Goal: Task Accomplishment & Management: Use online tool/utility

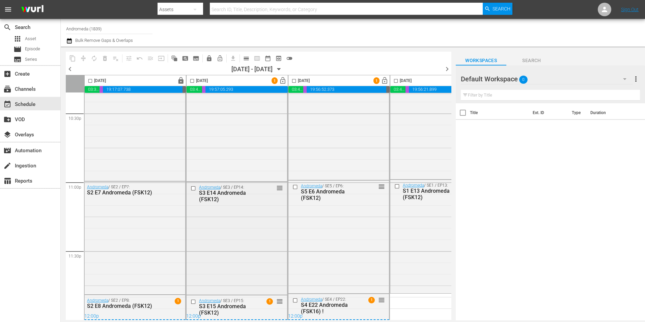
scroll to position [3082, 0]
click at [194, 82] on input "checkbox" at bounding box center [192, 82] width 8 height 8
click at [191, 82] on input "checkbox" at bounding box center [192, 82] width 8 height 8
checkbox input "false"
click at [282, 78] on span "lock_open" at bounding box center [283, 81] width 8 height 8
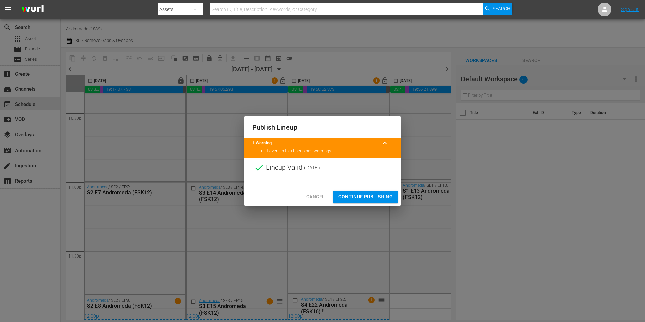
drag, startPoint x: 378, startPoint y: 197, endPoint x: 431, endPoint y: 212, distance: 54.8
click at [378, 196] on span "Continue Publishing" at bounding box center [366, 197] width 54 height 8
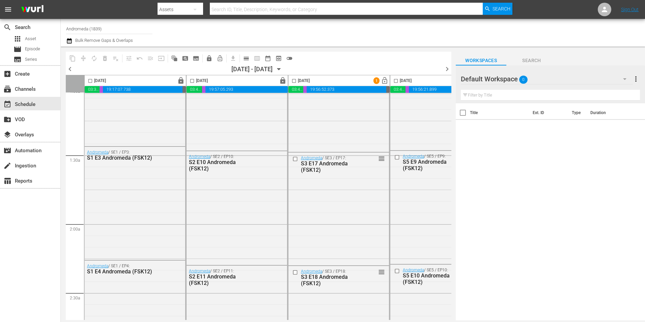
scroll to position [0, 0]
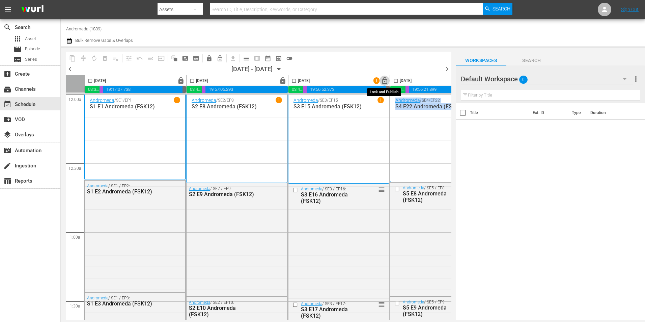
click at [384, 81] on span "lock_open" at bounding box center [385, 81] width 8 height 8
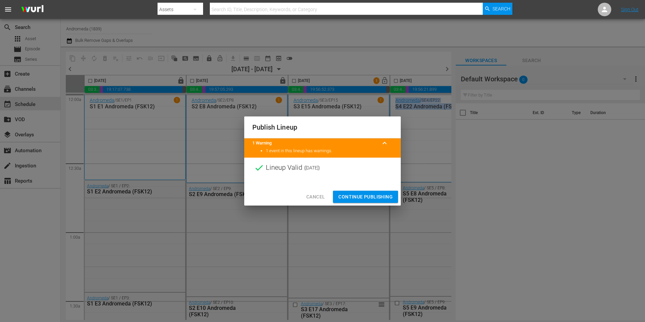
click at [366, 195] on span "Continue Publishing" at bounding box center [366, 197] width 54 height 8
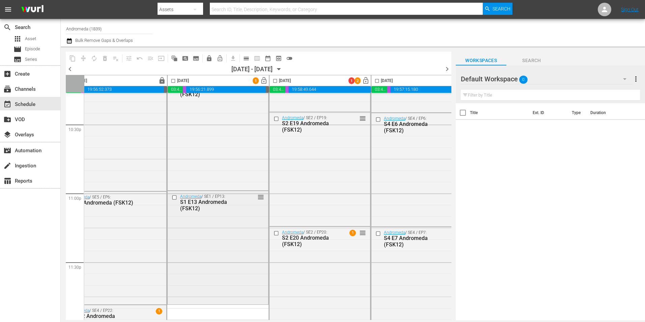
scroll to position [3082, 223]
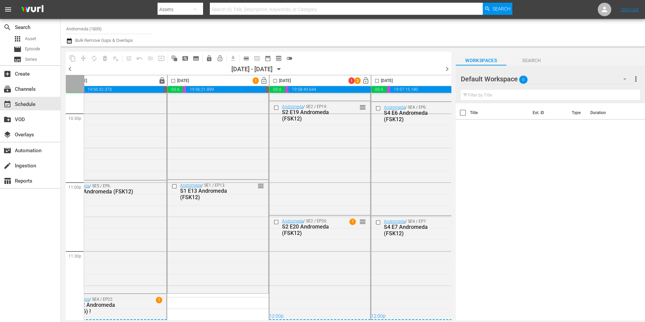
click at [174, 82] on input "checkbox" at bounding box center [173, 82] width 8 height 8
checkbox input "true"
click at [276, 82] on input "checkbox" at bounding box center [275, 82] width 8 height 8
checkbox input "true"
click at [377, 79] on input "checkbox" at bounding box center [377, 82] width 8 height 8
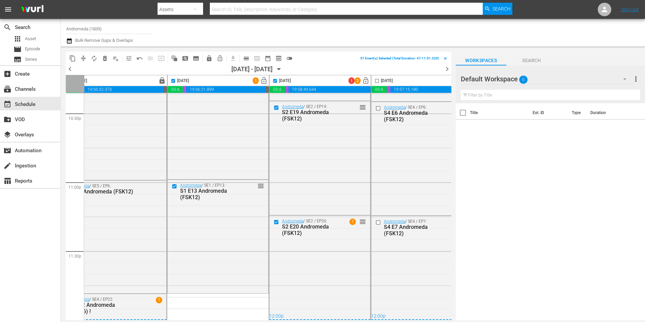
checkbox input "true"
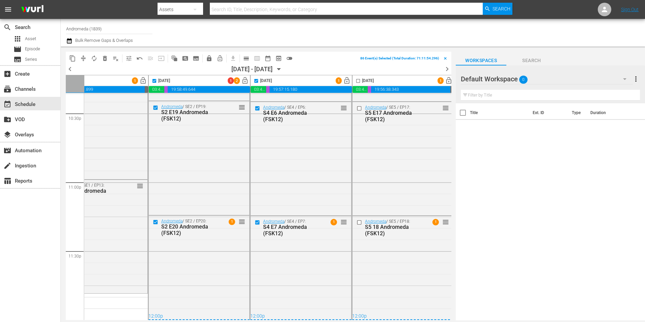
scroll to position [3082, 349]
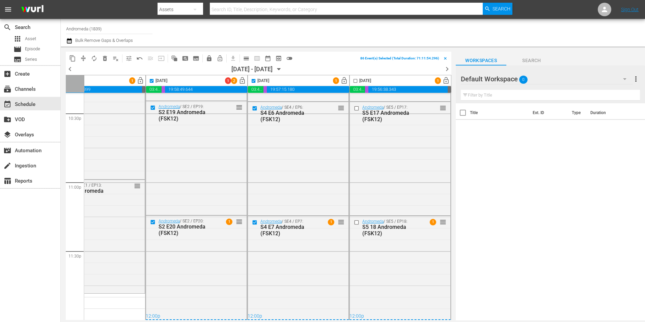
click at [354, 81] on input "checkbox" at bounding box center [356, 82] width 8 height 8
checkbox input "true"
click at [81, 58] on span "compress" at bounding box center [83, 58] width 7 height 7
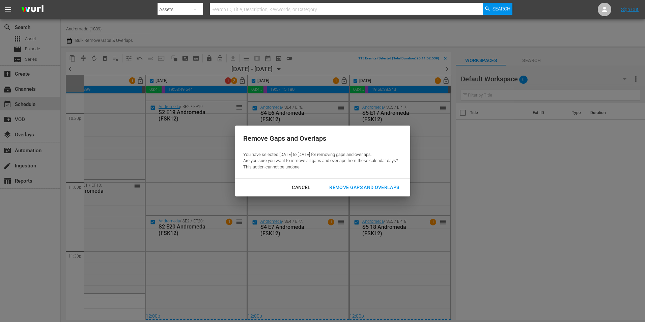
click at [370, 188] on div "Remove Gaps and Overlaps" at bounding box center [364, 187] width 81 height 8
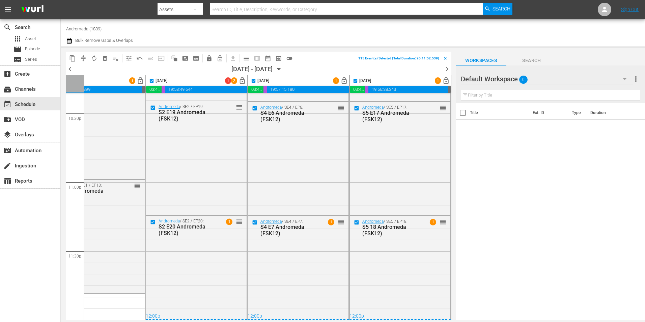
checkbox input "false"
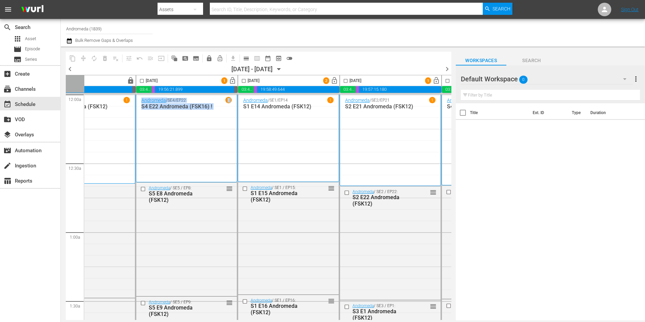
scroll to position [0, 265]
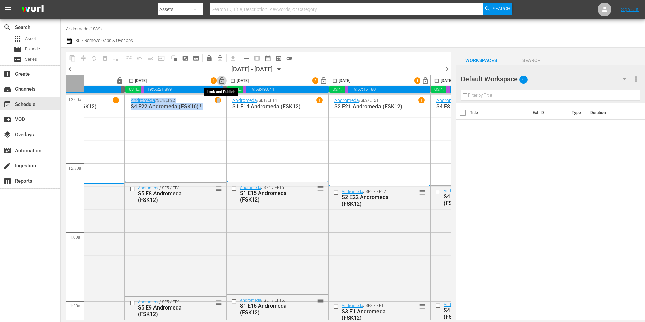
click at [220, 79] on span "lock_open" at bounding box center [222, 81] width 8 height 8
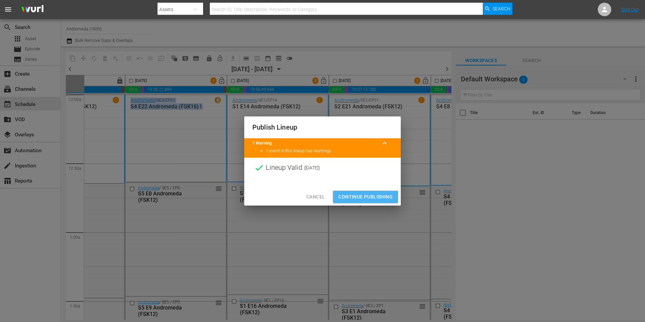
click at [361, 194] on span "Continue Publishing" at bounding box center [366, 197] width 54 height 8
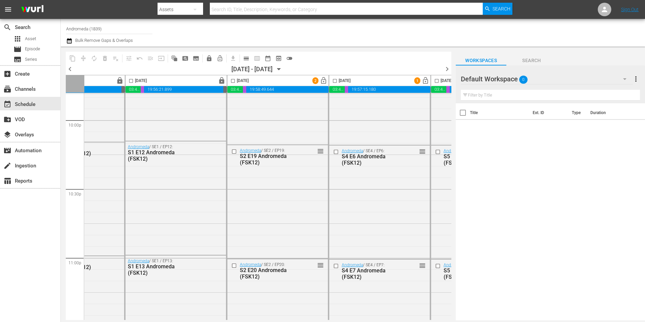
scroll to position [3082, 265]
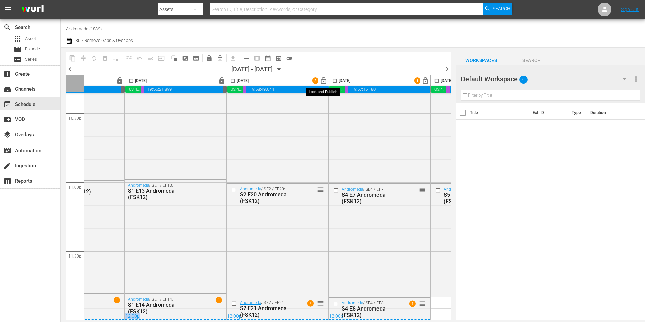
click at [325, 80] on span "lock_open" at bounding box center [324, 81] width 8 height 8
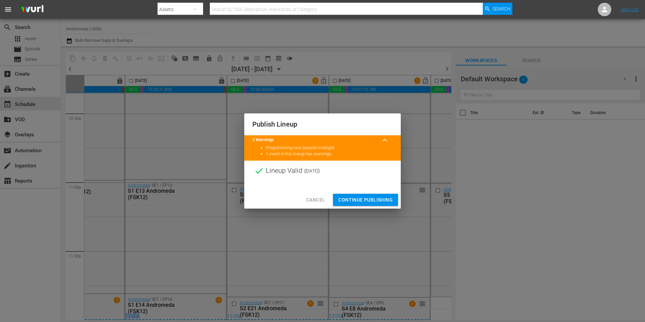
click at [367, 196] on span "Continue Publishing" at bounding box center [366, 200] width 54 height 8
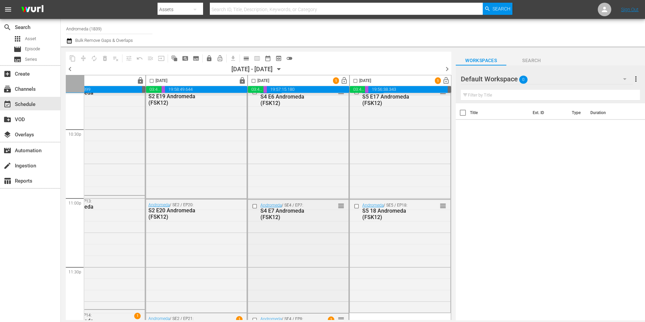
scroll to position [3082, 349]
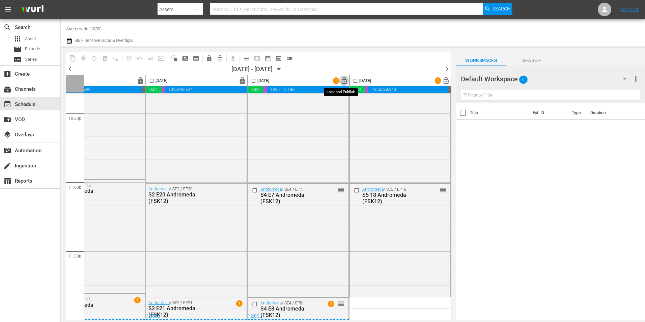
click at [341, 82] on span "lock_open" at bounding box center [345, 81] width 8 height 8
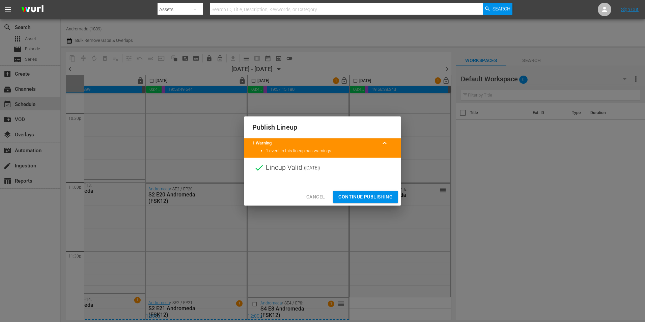
click at [347, 199] on span "Continue Publishing" at bounding box center [366, 197] width 54 height 8
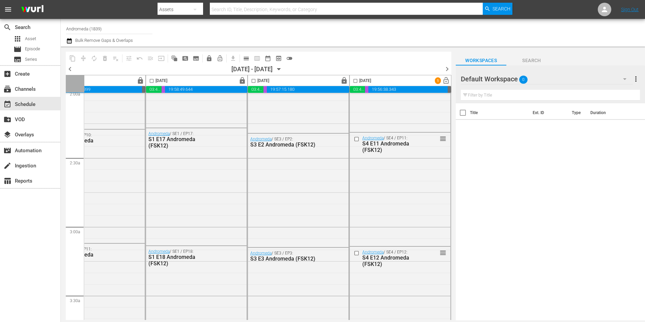
scroll to position [0, 349]
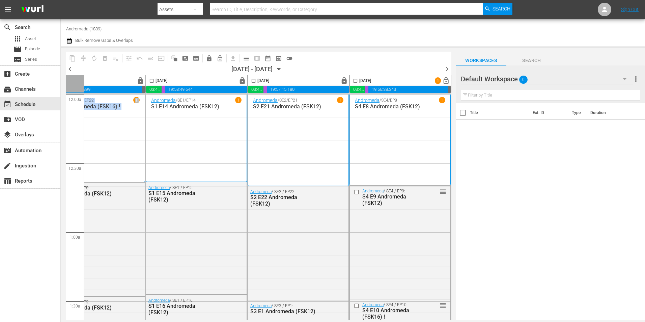
click at [283, 70] on icon "button" at bounding box center [278, 68] width 7 height 7
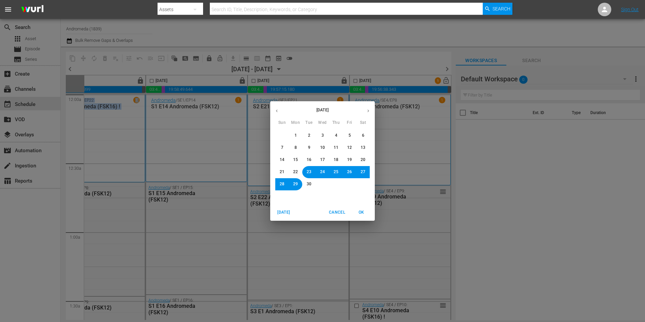
click at [299, 185] on button "29" at bounding box center [296, 184] width 12 height 12
click at [361, 213] on span "OK" at bounding box center [361, 212] width 16 height 7
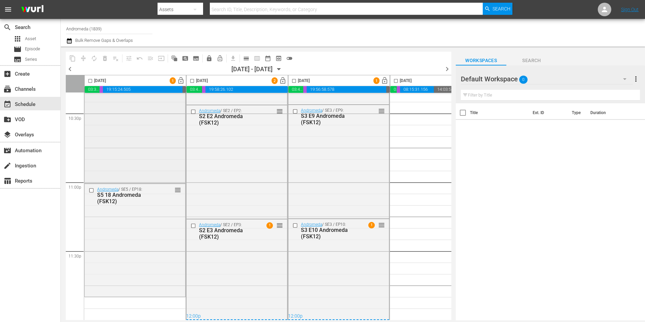
scroll to position [3082, 0]
click at [89, 82] on input "checkbox" at bounding box center [90, 82] width 8 height 8
checkbox input "true"
click at [192, 82] on input "checkbox" at bounding box center [192, 82] width 8 height 8
checkbox input "true"
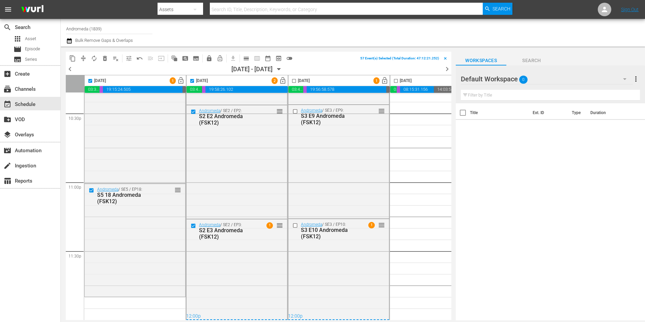
click at [293, 80] on input "checkbox" at bounding box center [294, 82] width 8 height 8
checkbox input "true"
click at [83, 57] on span "compress" at bounding box center [83, 58] width 7 height 7
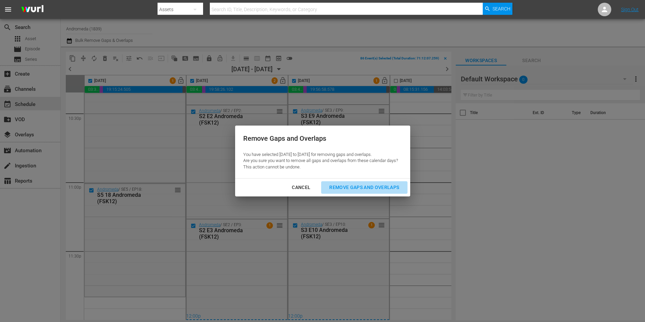
click at [351, 186] on div "Remove Gaps and Overlaps" at bounding box center [364, 187] width 81 height 8
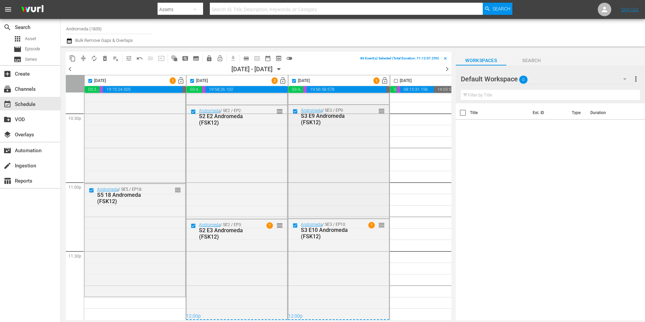
checkbox input "false"
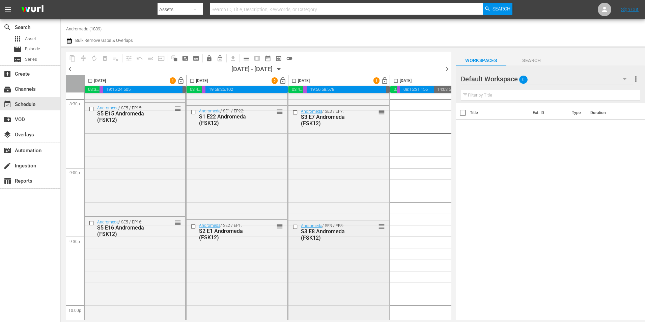
scroll to position [2812, 0]
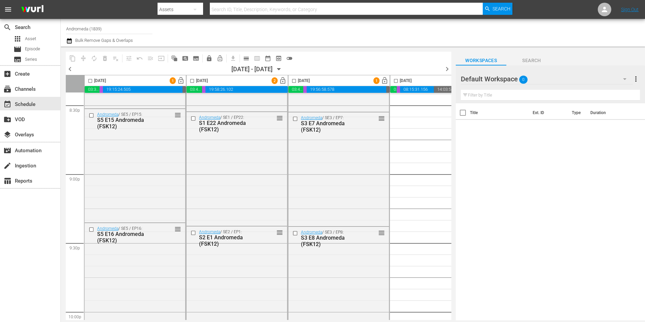
click at [294, 81] on input "checkbox" at bounding box center [294, 82] width 8 height 8
checkbox input "true"
click at [396, 82] on input "checkbox" at bounding box center [396, 82] width 8 height 8
checkbox input "true"
click at [83, 56] on span "compress" at bounding box center [83, 58] width 7 height 7
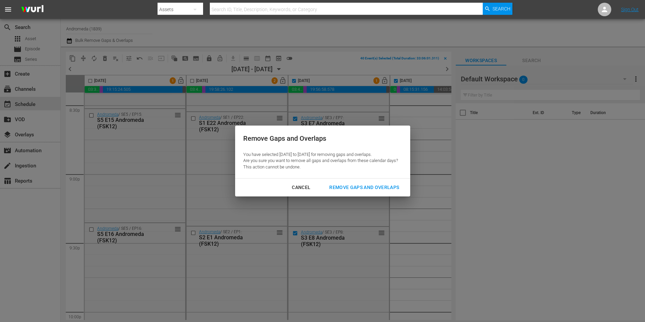
click at [345, 183] on button "Remove Gaps and Overlaps" at bounding box center [364, 187] width 86 height 12
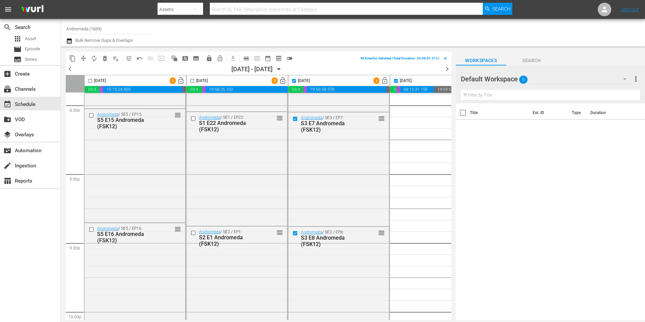
checkbox input "false"
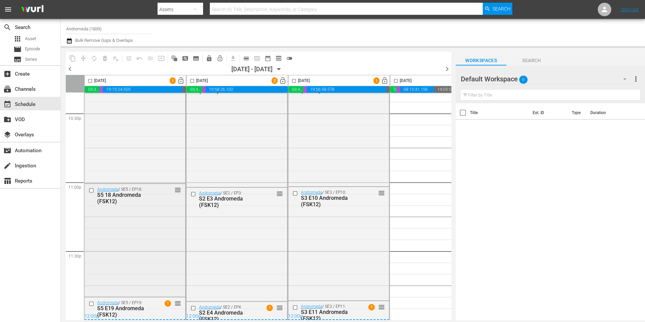
scroll to position [3049, 0]
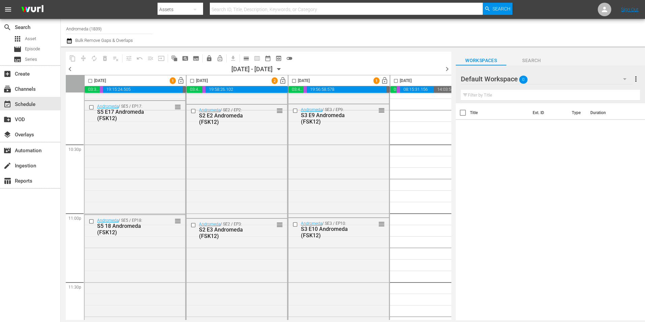
click at [183, 80] on span "lock_open" at bounding box center [181, 81] width 8 height 8
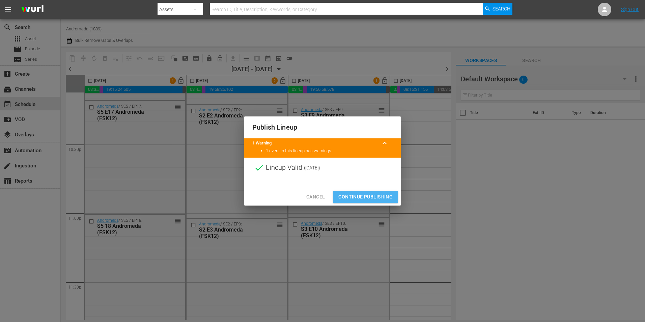
click at [345, 197] on span "Continue Publishing" at bounding box center [366, 197] width 54 height 8
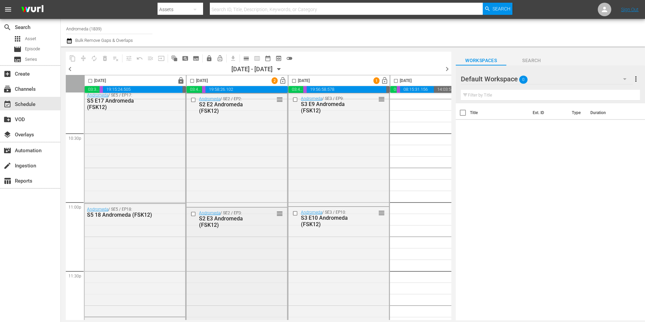
scroll to position [3082, 0]
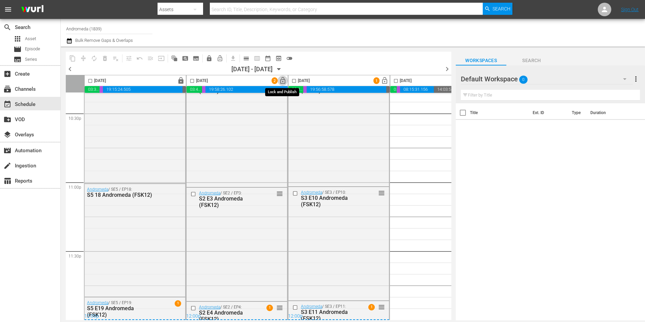
click at [285, 81] on span "lock_open" at bounding box center [283, 81] width 8 height 8
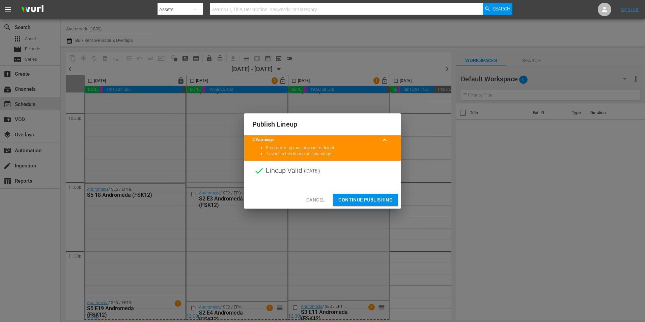
click at [359, 201] on span "Continue Publishing" at bounding box center [366, 200] width 54 height 8
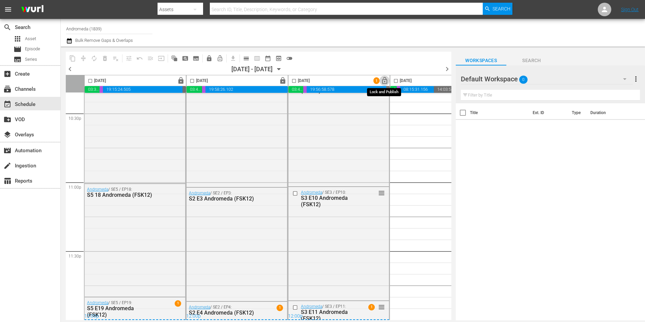
click at [384, 81] on span "lock_open" at bounding box center [385, 81] width 8 height 8
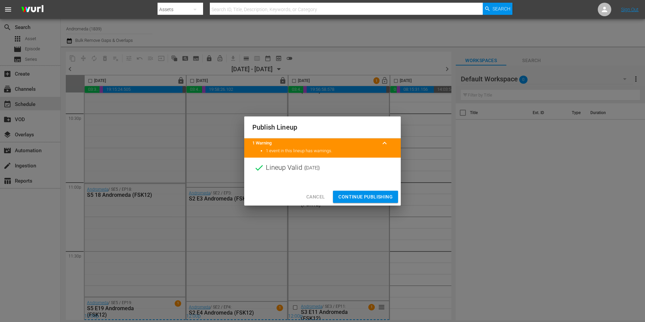
click at [368, 200] on span "Continue Publishing" at bounding box center [366, 197] width 54 height 8
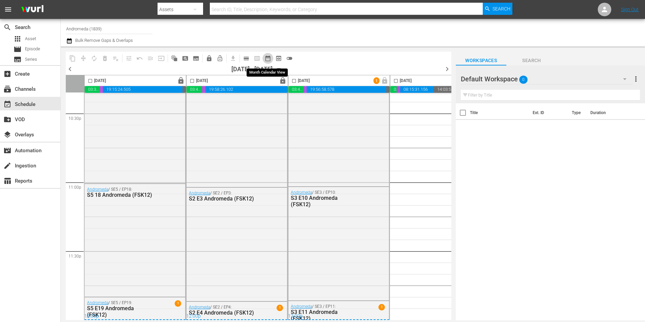
click at [267, 58] on span "date_range_outlined" at bounding box center [268, 58] width 7 height 7
